Goal: Navigation & Orientation: Find specific page/section

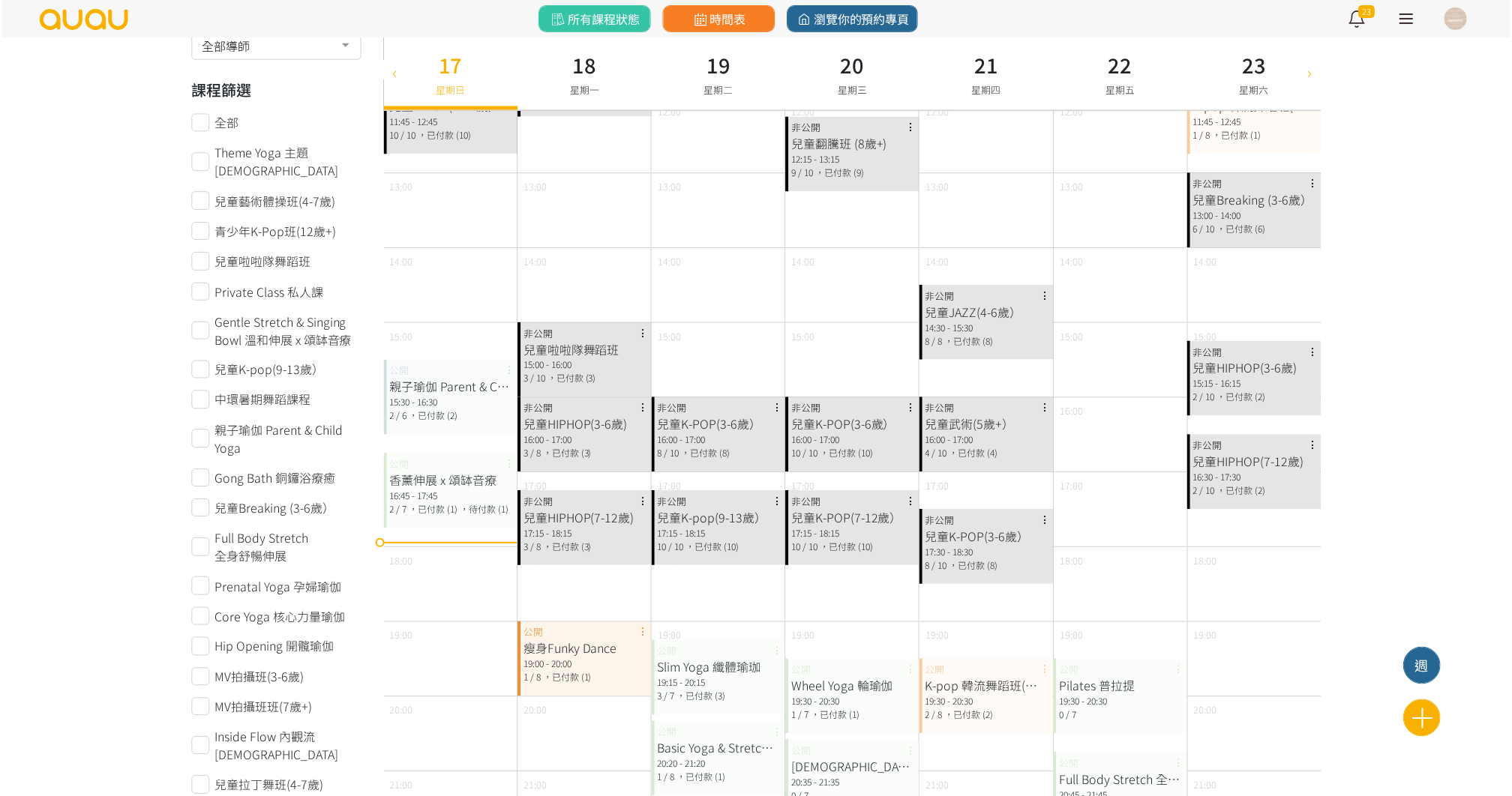
scroll to position [307, 0]
click at [743, 23] on span "時間表" at bounding box center [717, 18] width 55 height 18
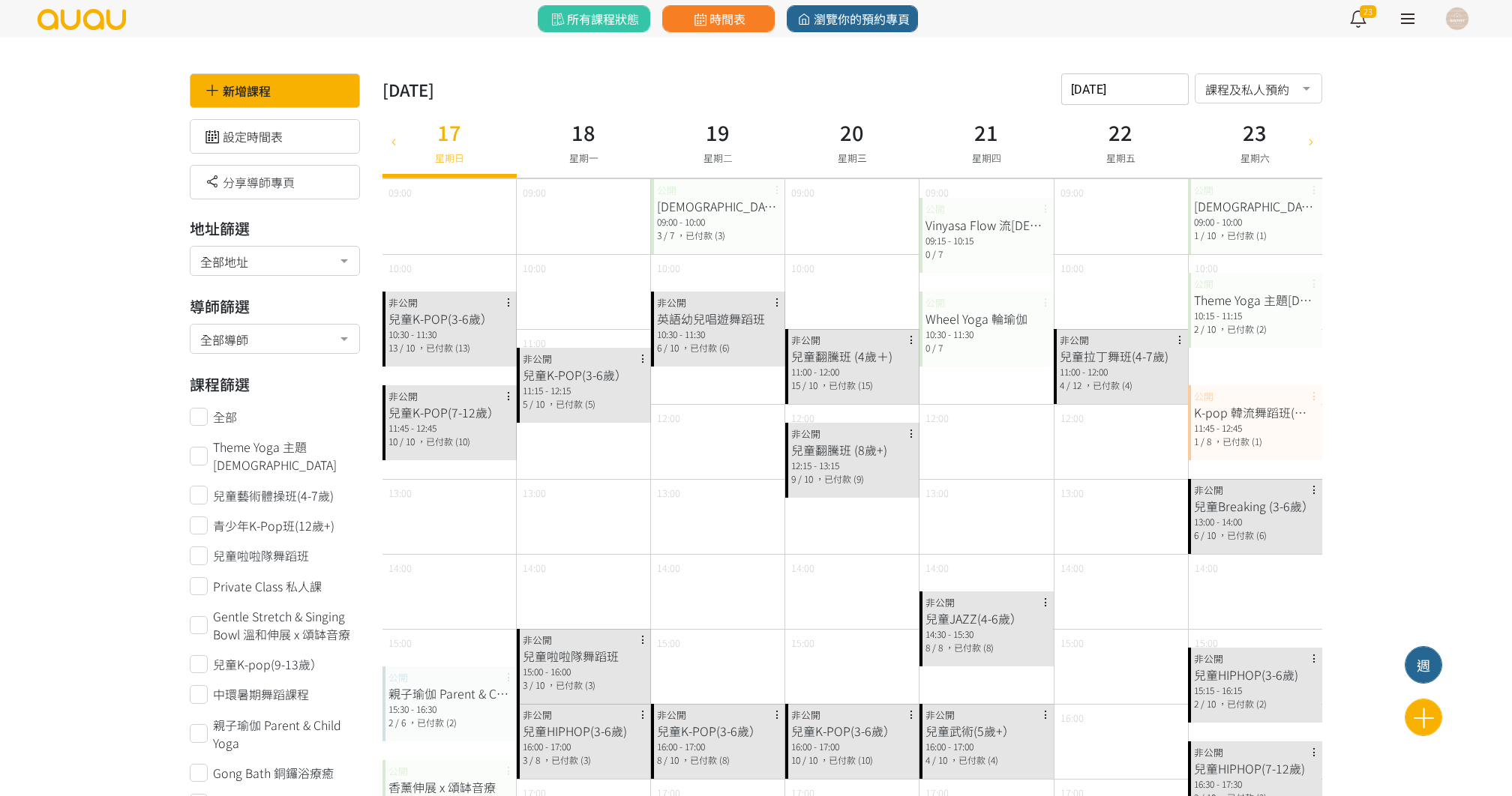
click at [750, 36] on div "時間表" at bounding box center [717, 18] width 124 height 38
click at [750, 4] on div "時間表" at bounding box center [717, 18] width 124 height 38
click at [742, 11] on span "時間表" at bounding box center [717, 18] width 55 height 18
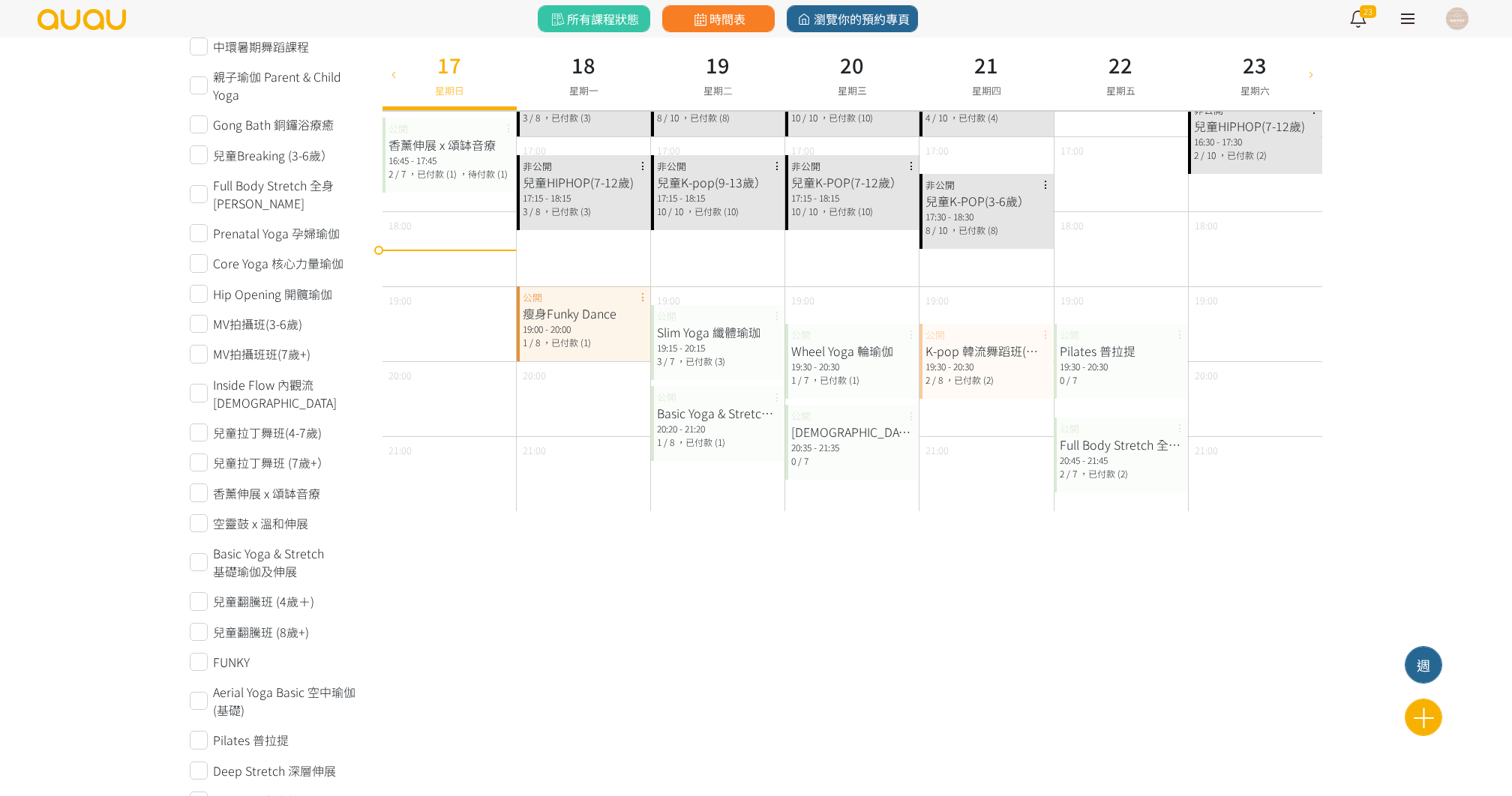
scroll to position [570, 0]
